Goal: Information Seeking & Learning: Find specific fact

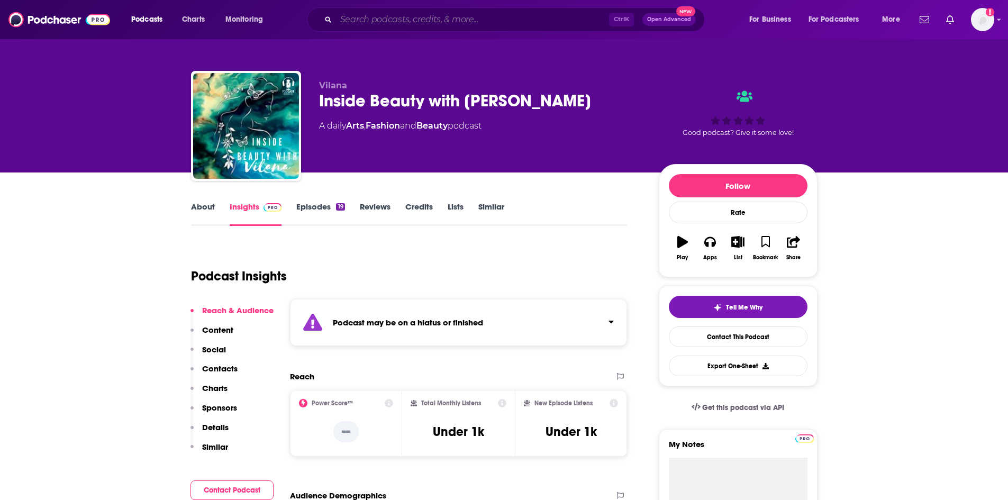
click at [380, 16] on input "Search podcasts, credits, & more..." at bounding box center [472, 19] width 273 height 17
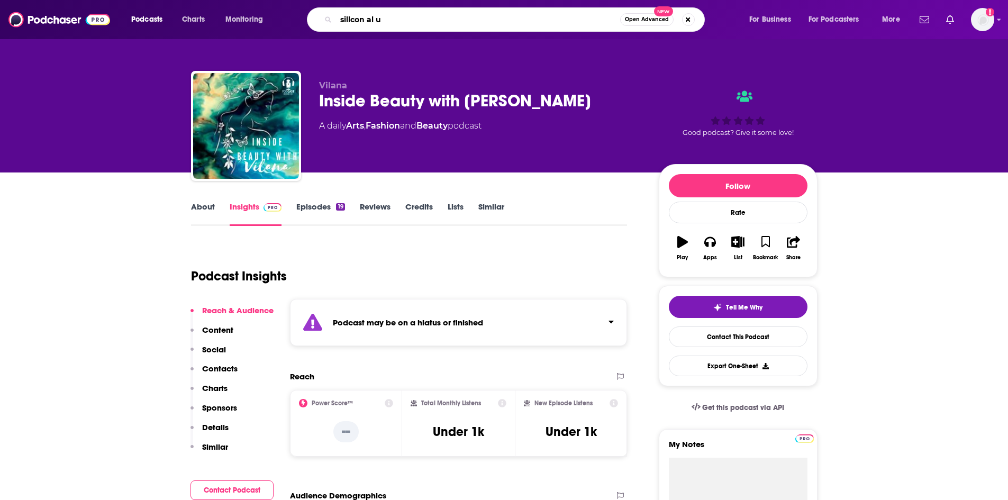
type input "sillcon al [GEOGRAPHIC_DATA]"
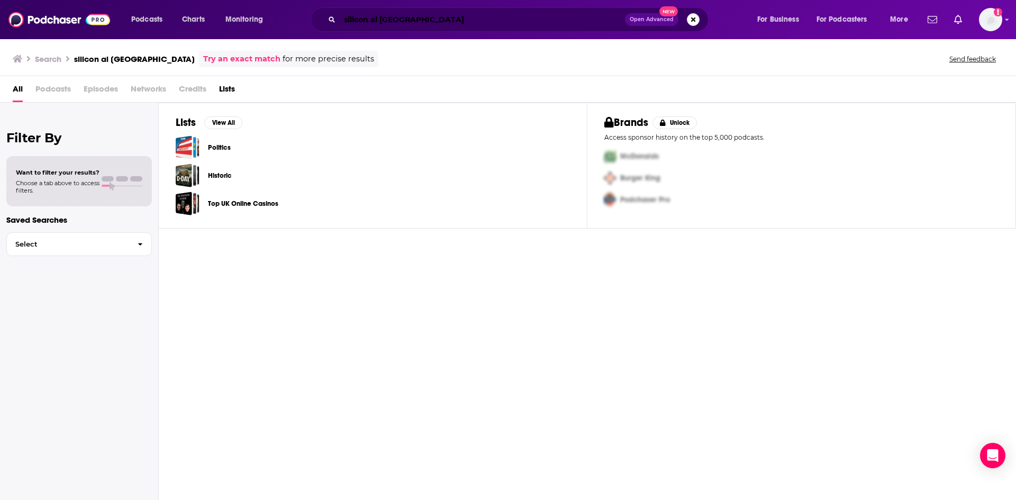
drag, startPoint x: 411, startPoint y: 21, endPoint x: 434, endPoint y: 19, distance: 22.3
click at [412, 21] on input "sillcon al [GEOGRAPHIC_DATA]" at bounding box center [482, 19] width 285 height 17
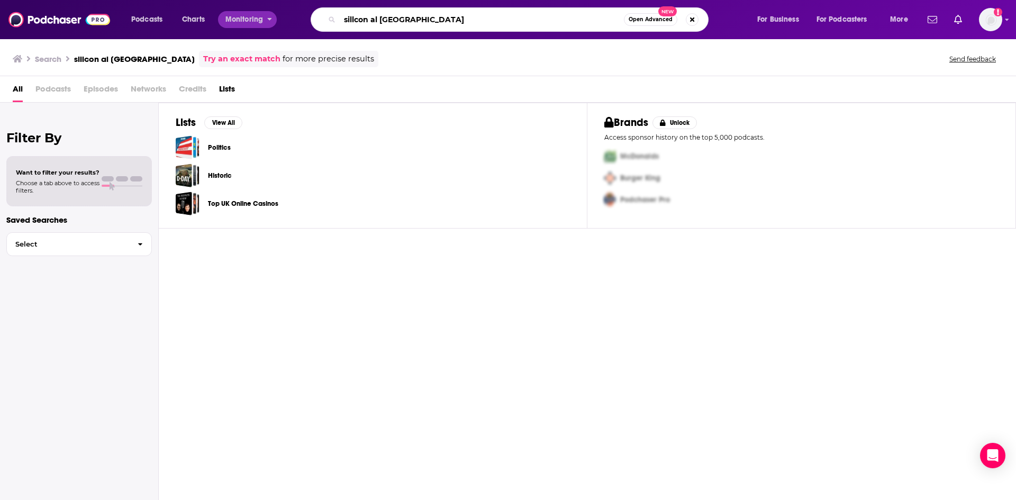
drag, startPoint x: 464, startPoint y: 14, endPoint x: 262, endPoint y: 16, distance: 202.8
click at [262, 16] on div "Podcasts Charts Monitoring sillcon al uk Open Advanced New For Business For Pod…" at bounding box center [521, 19] width 795 height 24
paste input "Silicon UK Al Podcast"
drag, startPoint x: 394, startPoint y: 21, endPoint x: 491, endPoint y: 38, distance: 97.9
click at [491, 38] on div "Podcasts Charts Monitoring Silicon UK Al Podcast Open Advanced New For Business…" at bounding box center [508, 19] width 1016 height 39
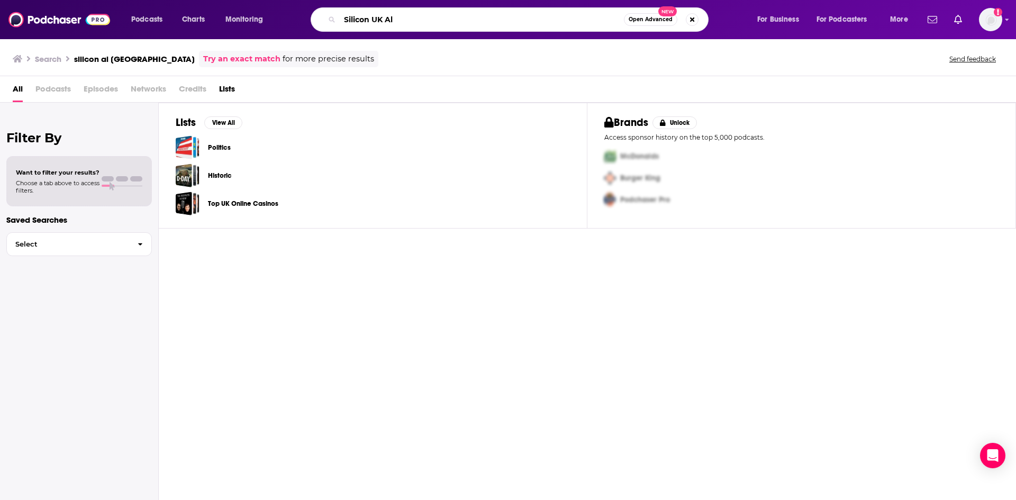
type input "Silicon UK Al"
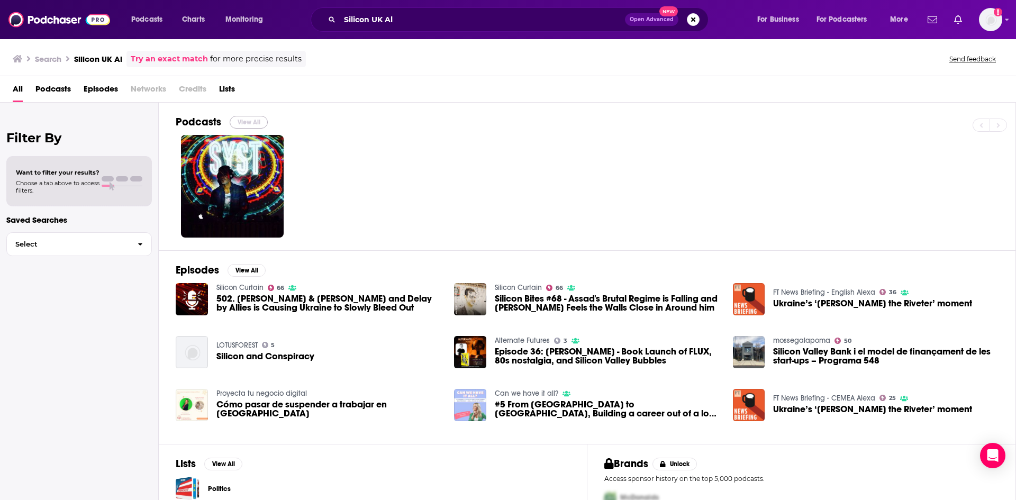
click at [254, 122] on button "View All" at bounding box center [249, 122] width 38 height 13
